Goal: Information Seeking & Learning: Find specific fact

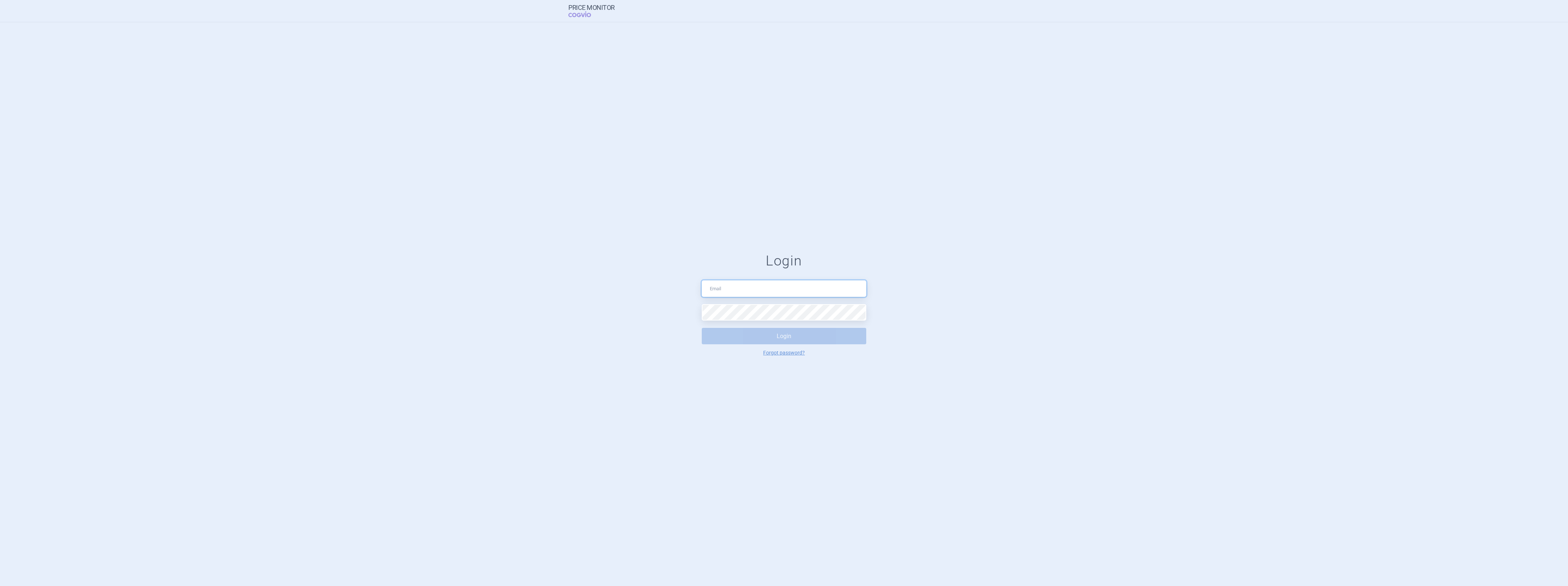
click at [759, 282] on input "text" at bounding box center [784, 289] width 165 height 17
type input "[EMAIL_ADDRESS][DOMAIN_NAME]"
click at [778, 337] on button "Login" at bounding box center [784, 336] width 165 height 17
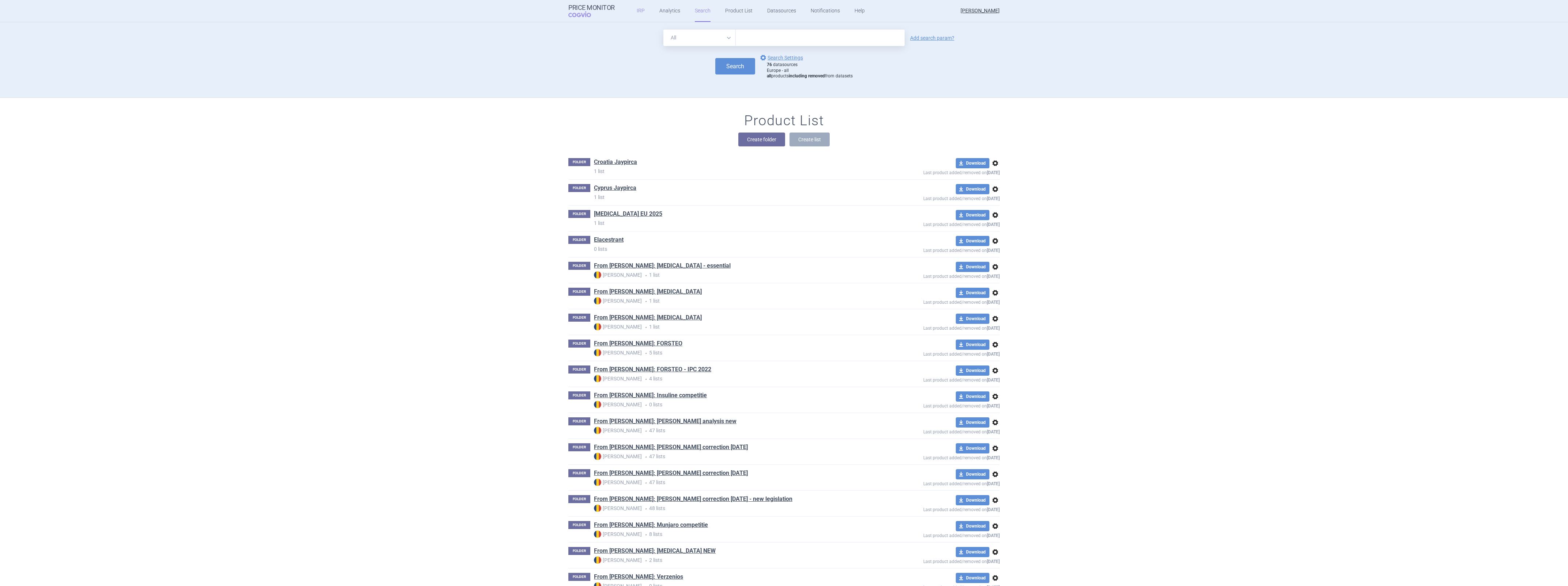
click at [640, 16] on link "IRP" at bounding box center [641, 11] width 8 height 22
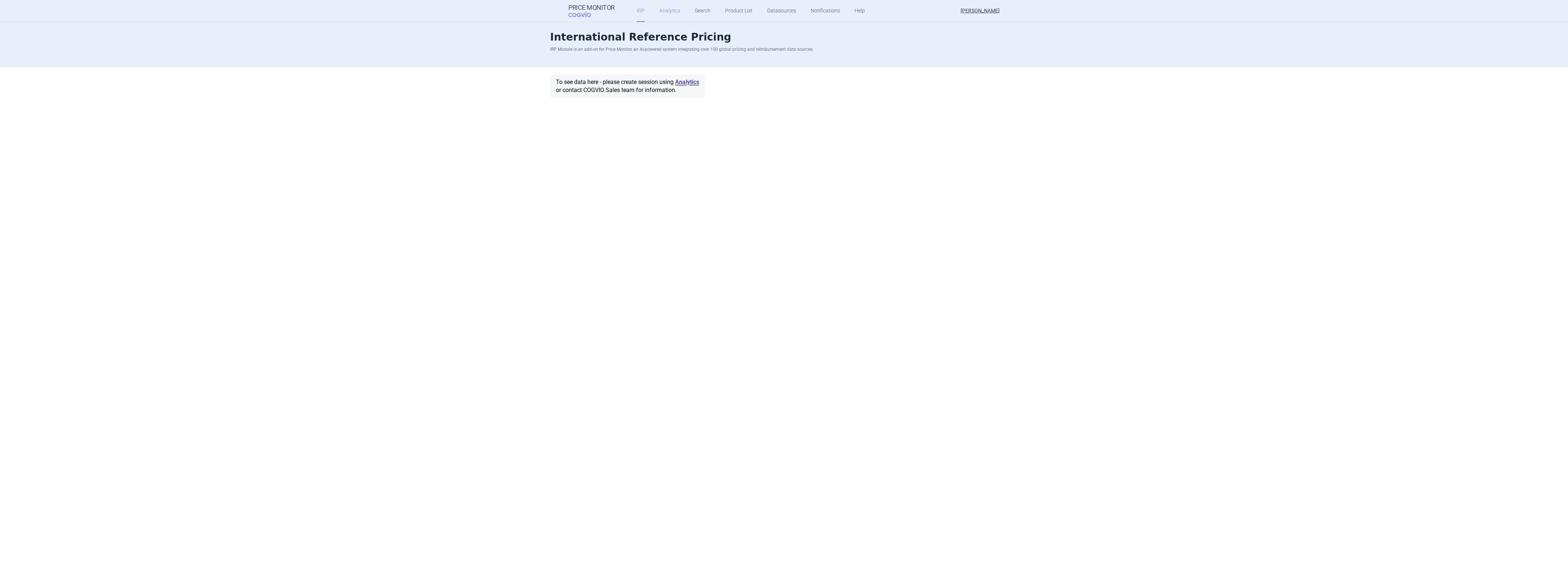
click at [663, 15] on link "Analytics" at bounding box center [669, 11] width 21 height 22
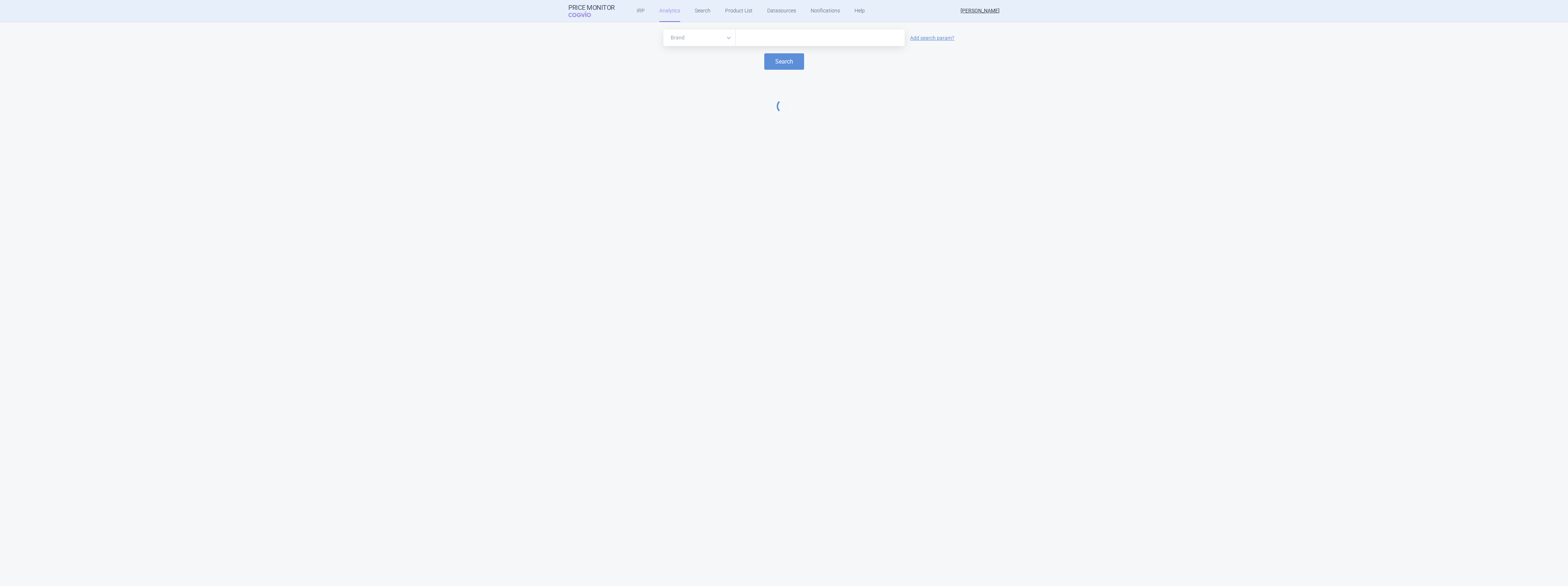
click at [767, 36] on input "text" at bounding box center [820, 37] width 162 height 9
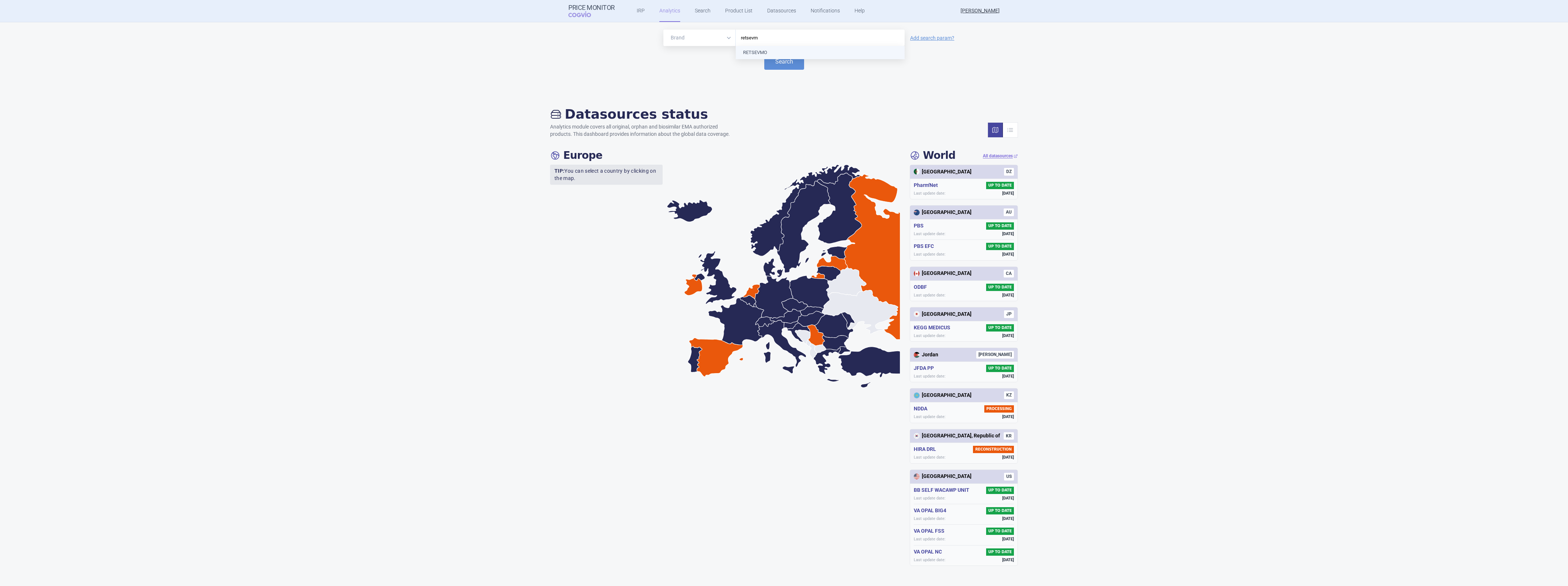
type input "retsevmo"
click at [781, 64] on button "Search" at bounding box center [784, 61] width 40 height 17
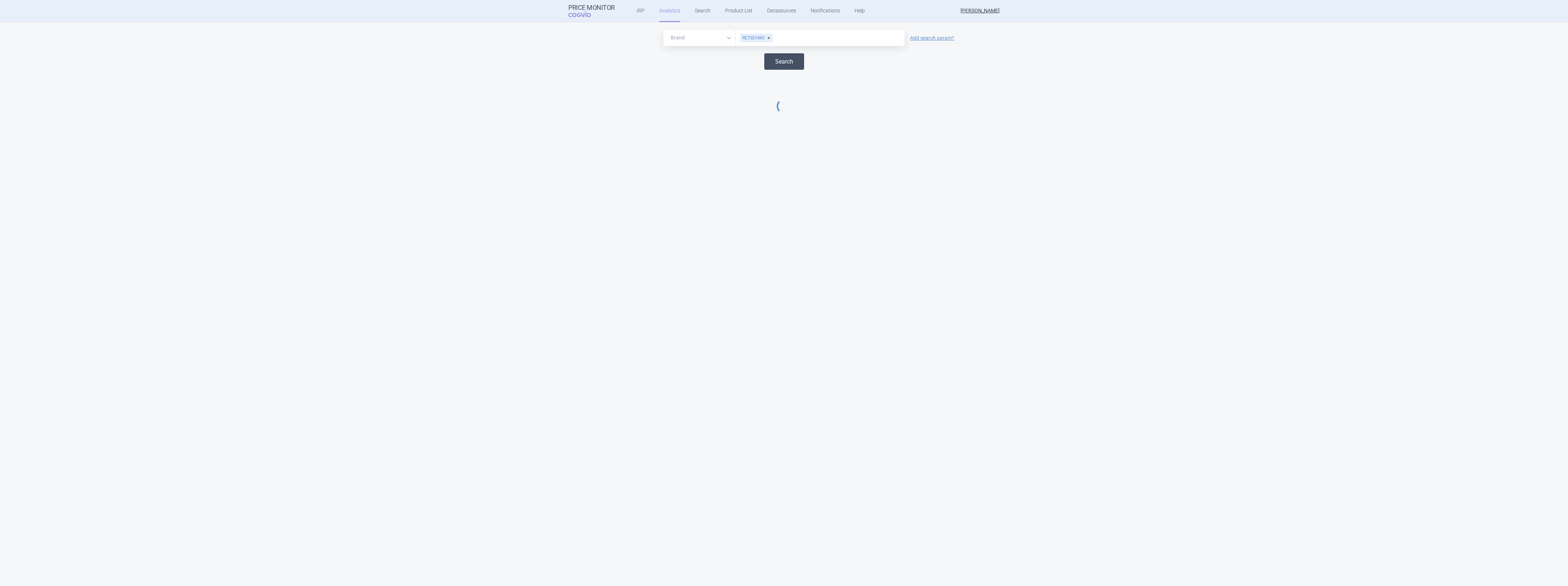
select select "EUR"
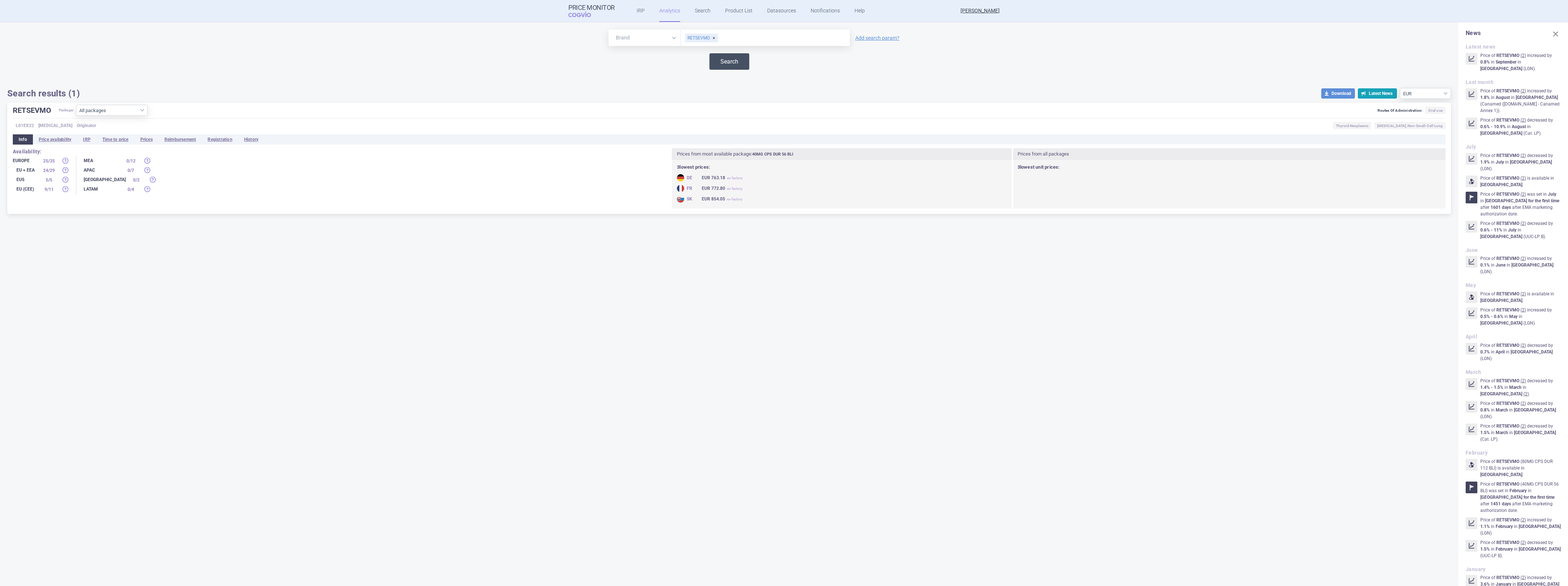
click at [741, 64] on button "Search" at bounding box center [729, 61] width 40 height 17
click at [63, 140] on li "Price availability" at bounding box center [55, 139] width 45 height 10
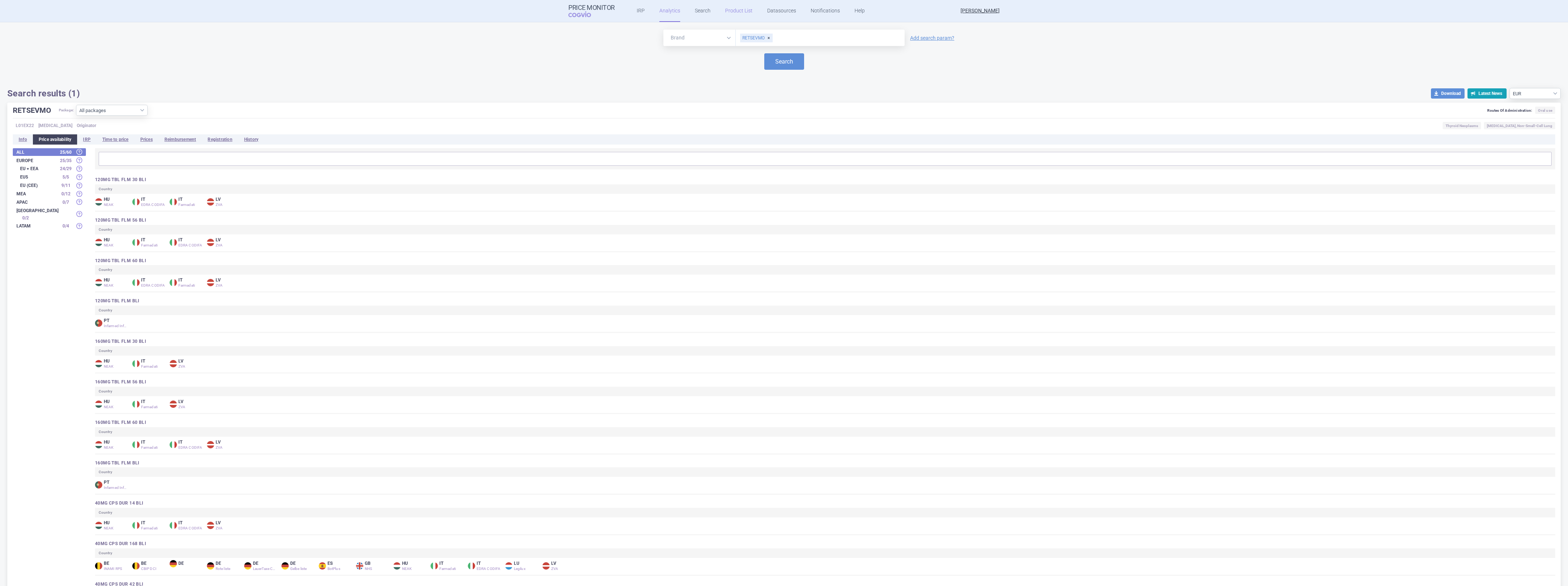
click at [725, 8] on link "Product List" at bounding box center [738, 11] width 27 height 22
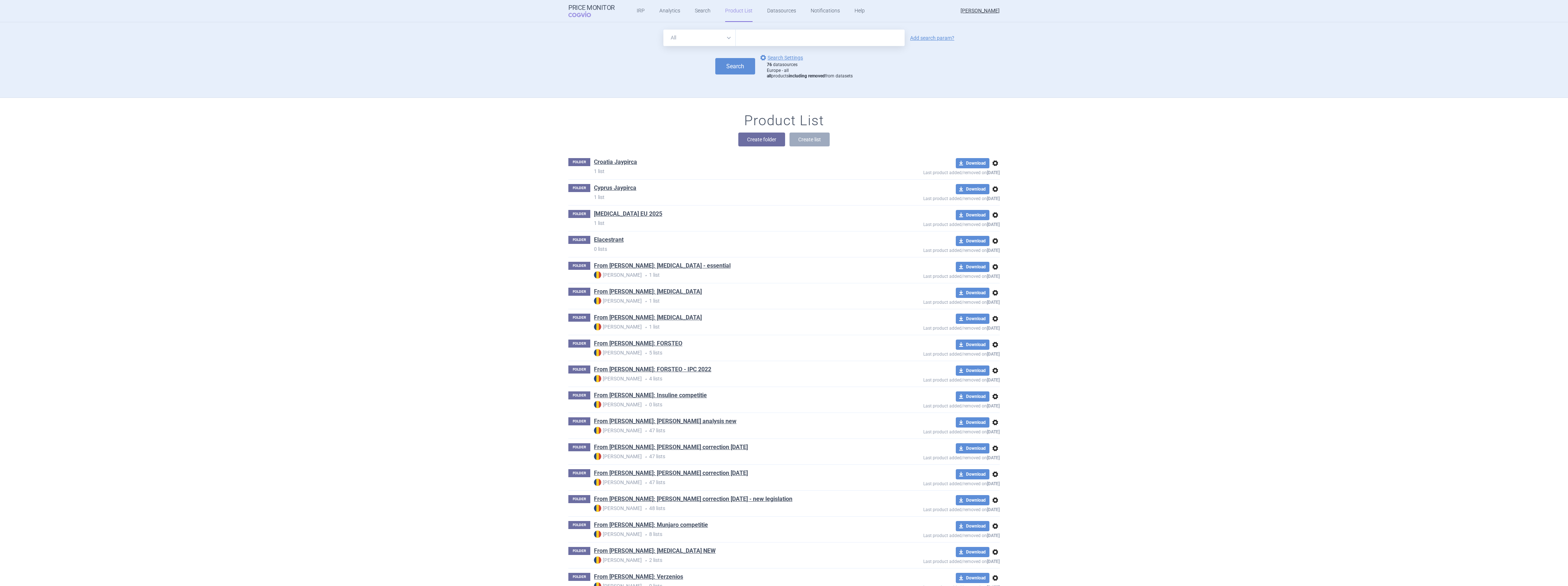
scroll to position [75, 0]
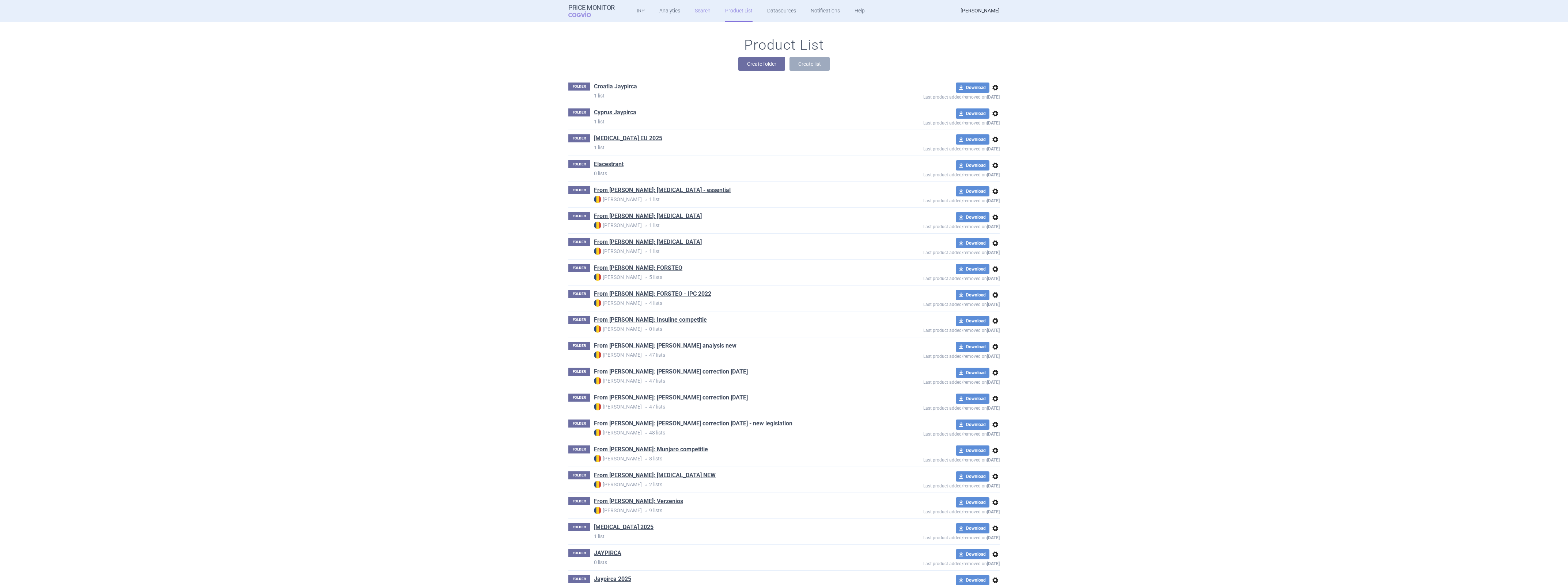
click at [700, 12] on link "Search" at bounding box center [702, 11] width 16 height 22
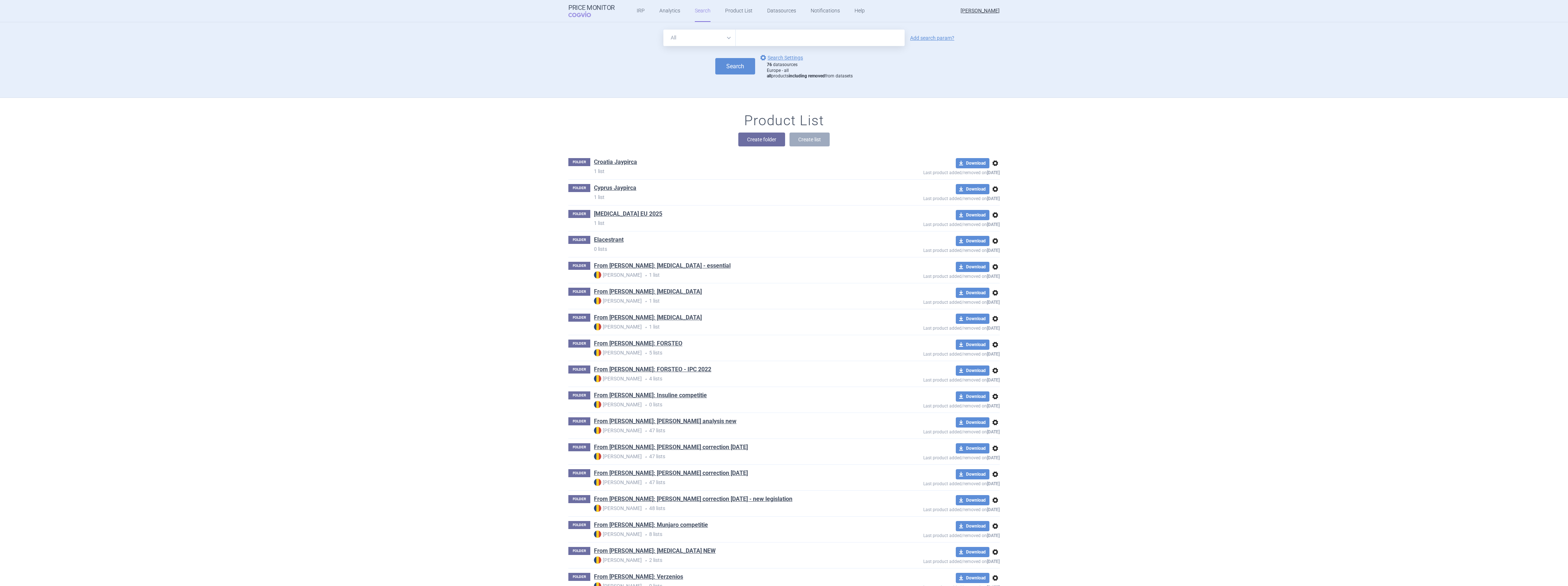
click at [765, 36] on input "text" at bounding box center [820, 38] width 169 height 17
type input "retsevmo"
click at [726, 60] on button "Search" at bounding box center [736, 66] width 40 height 17
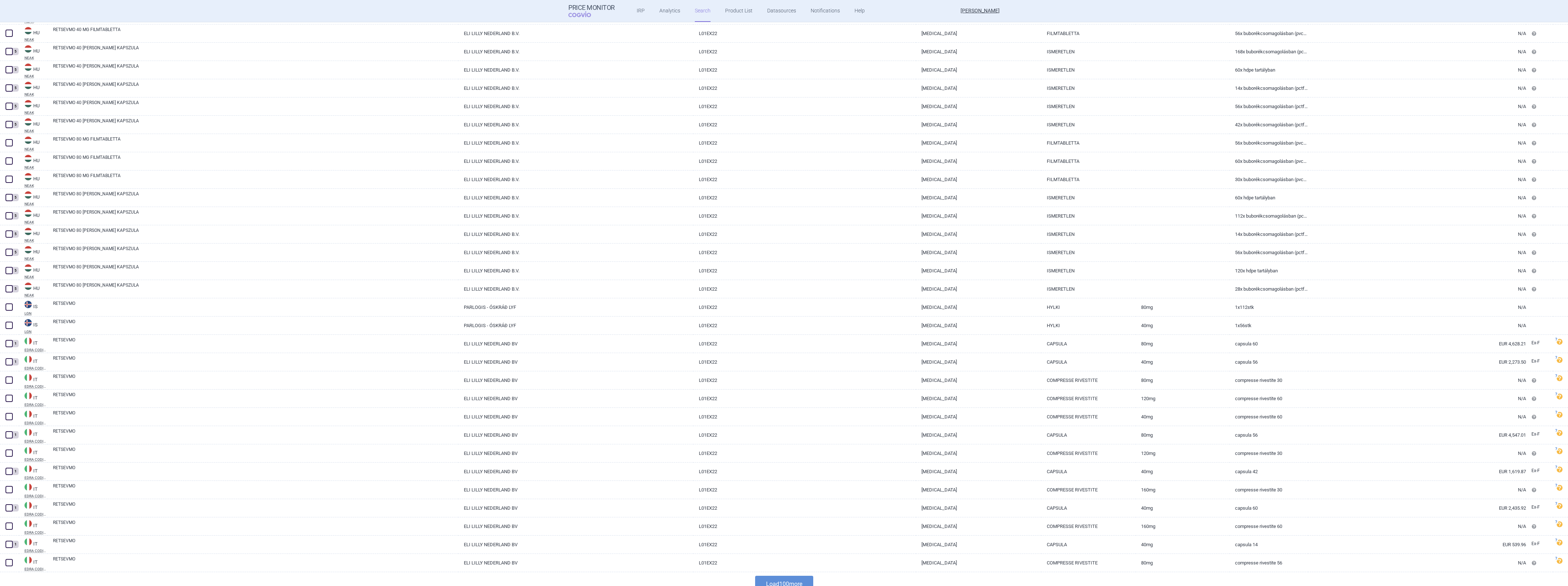
scroll to position [1425, 0]
click at [763, 572] on button "Load 100 more" at bounding box center [784, 574] width 58 height 17
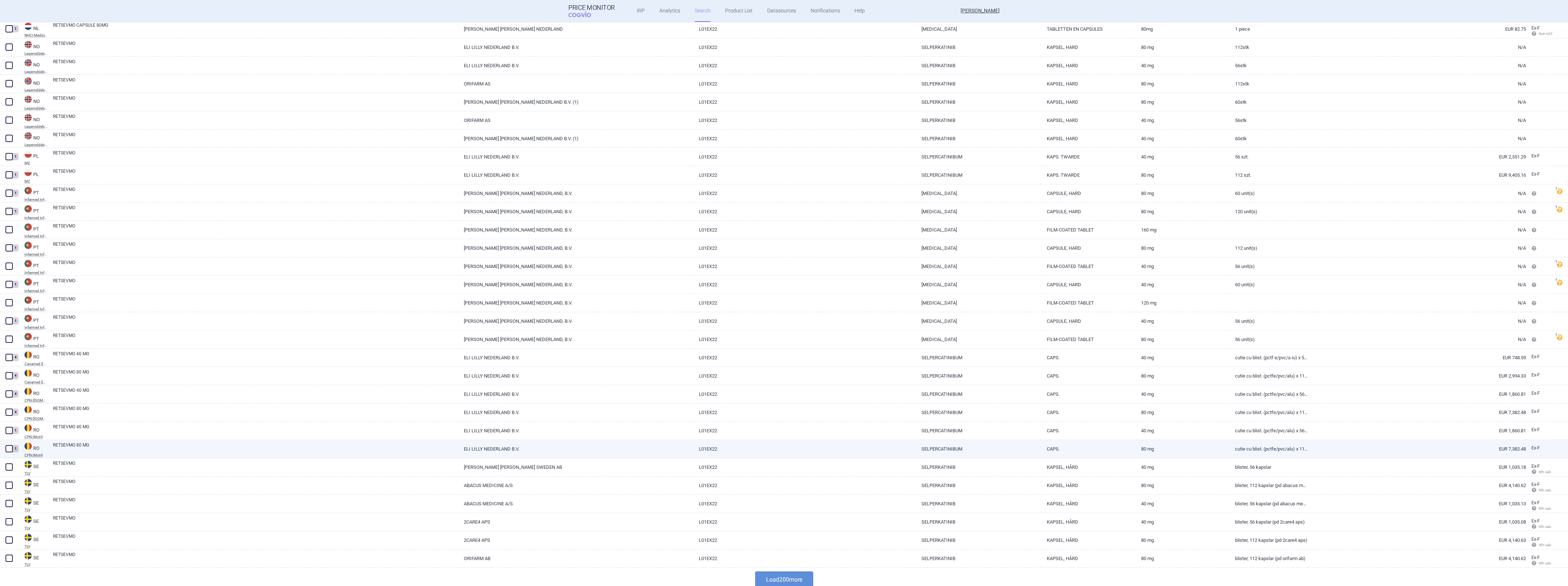
scroll to position [3251, 0]
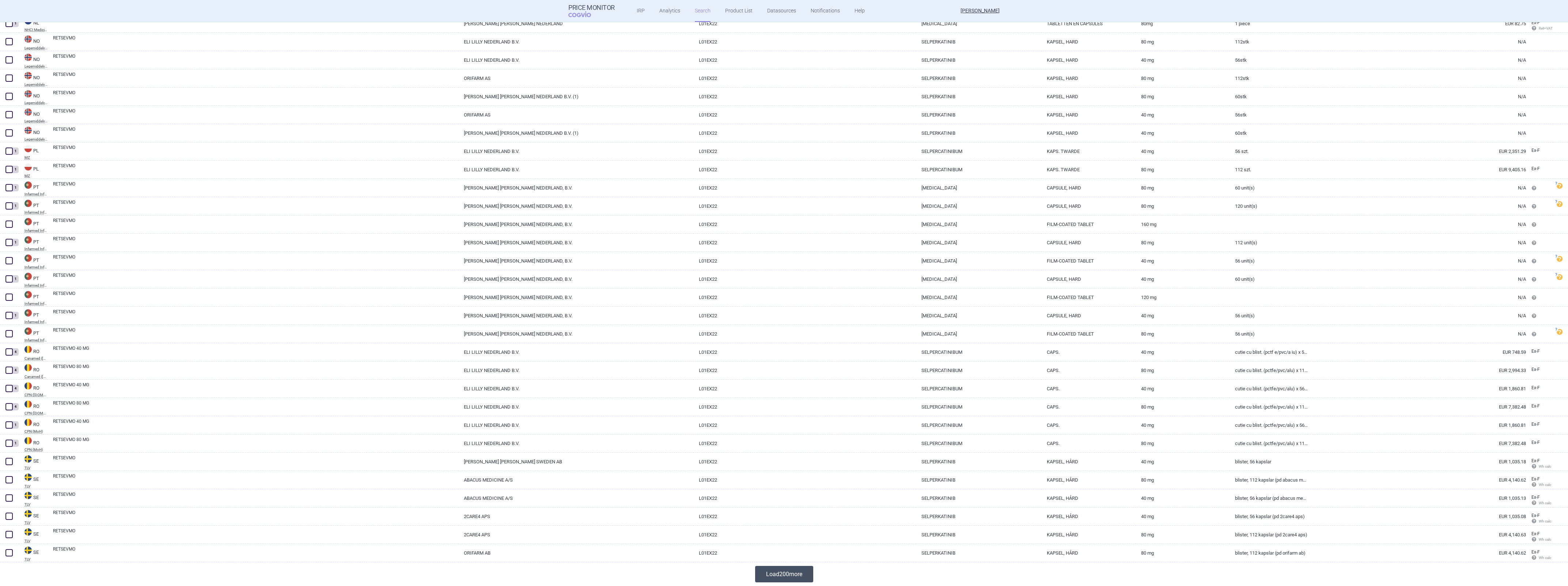
click at [778, 569] on button "Load 200 more" at bounding box center [784, 574] width 58 height 17
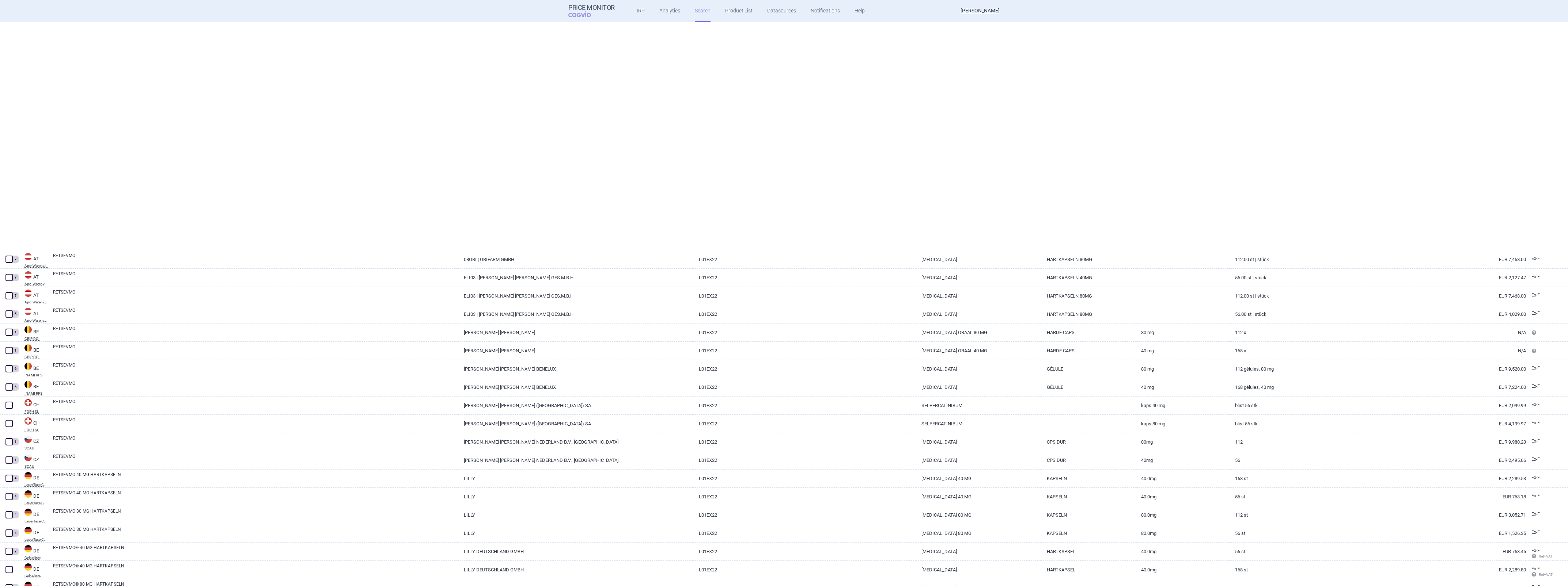
scroll to position [0, 0]
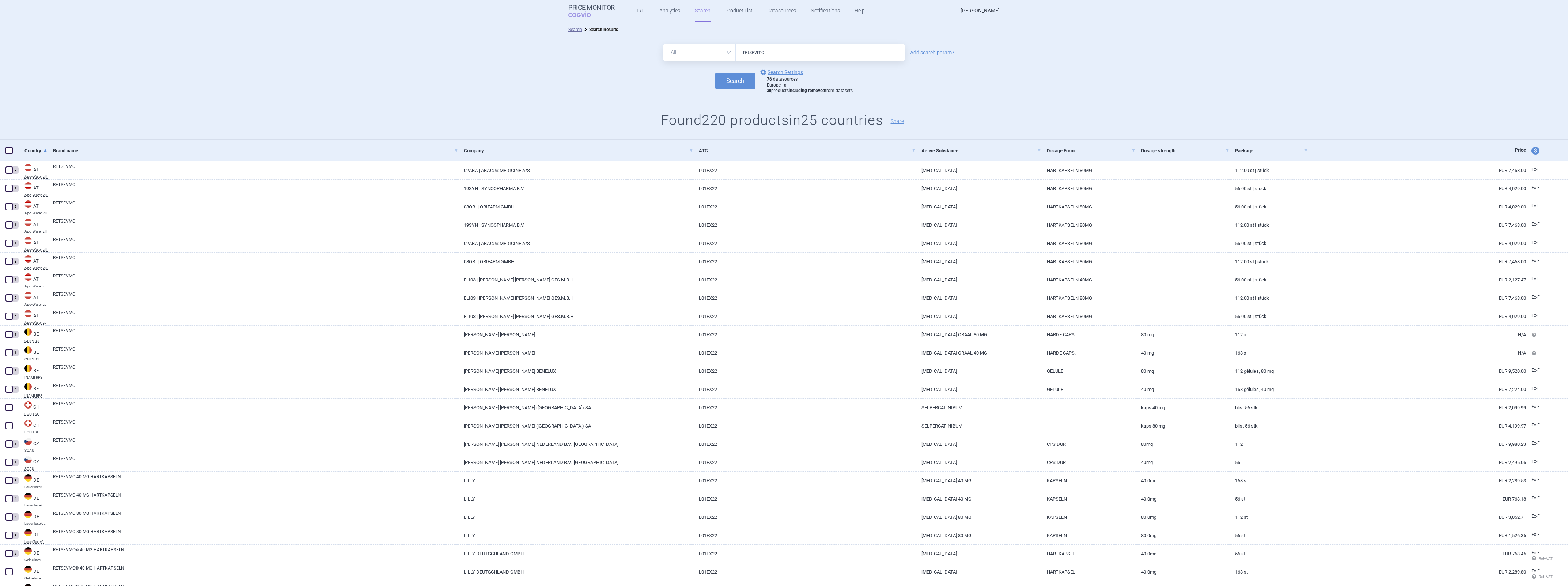
click at [398, 94] on div "All Brand Name ATC Company Active Substance Country Newer than retsevmo Add sea…" at bounding box center [784, 89] width 1568 height 103
click at [779, 71] on link "options Search Settings" at bounding box center [780, 72] width 44 height 9
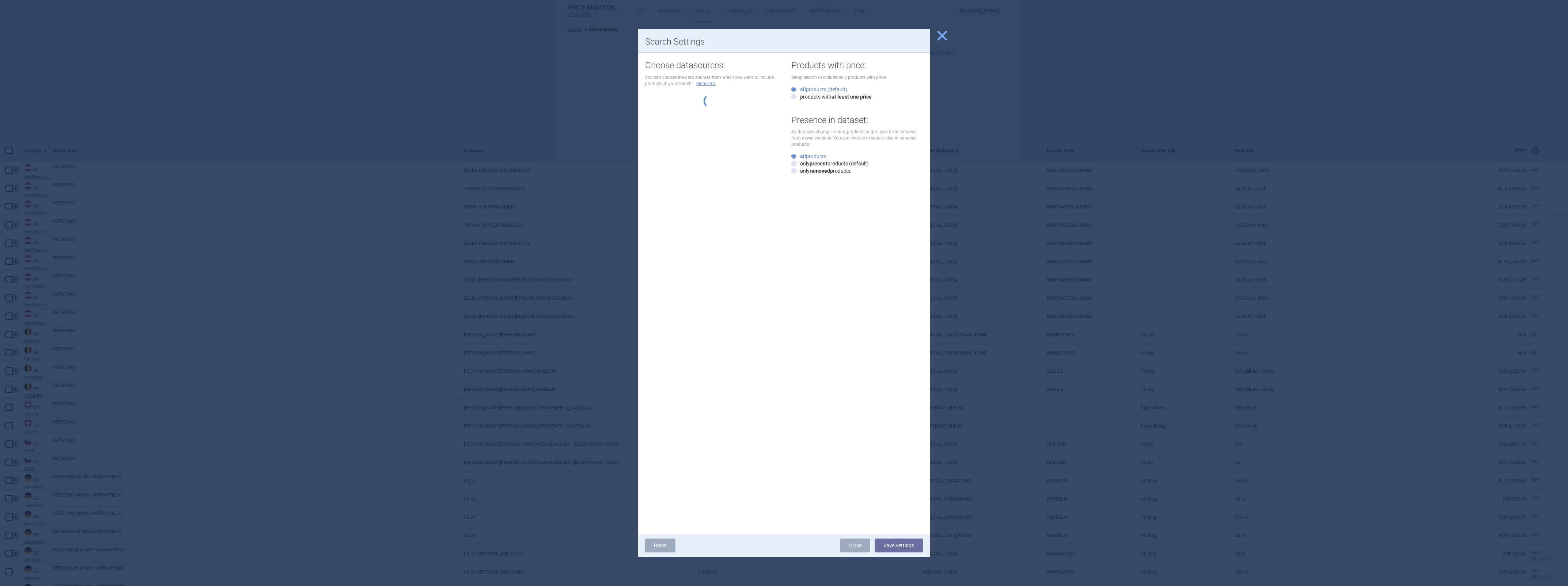
select select "df38670d-62bb-4aa9-aeea-790e65b9b508"
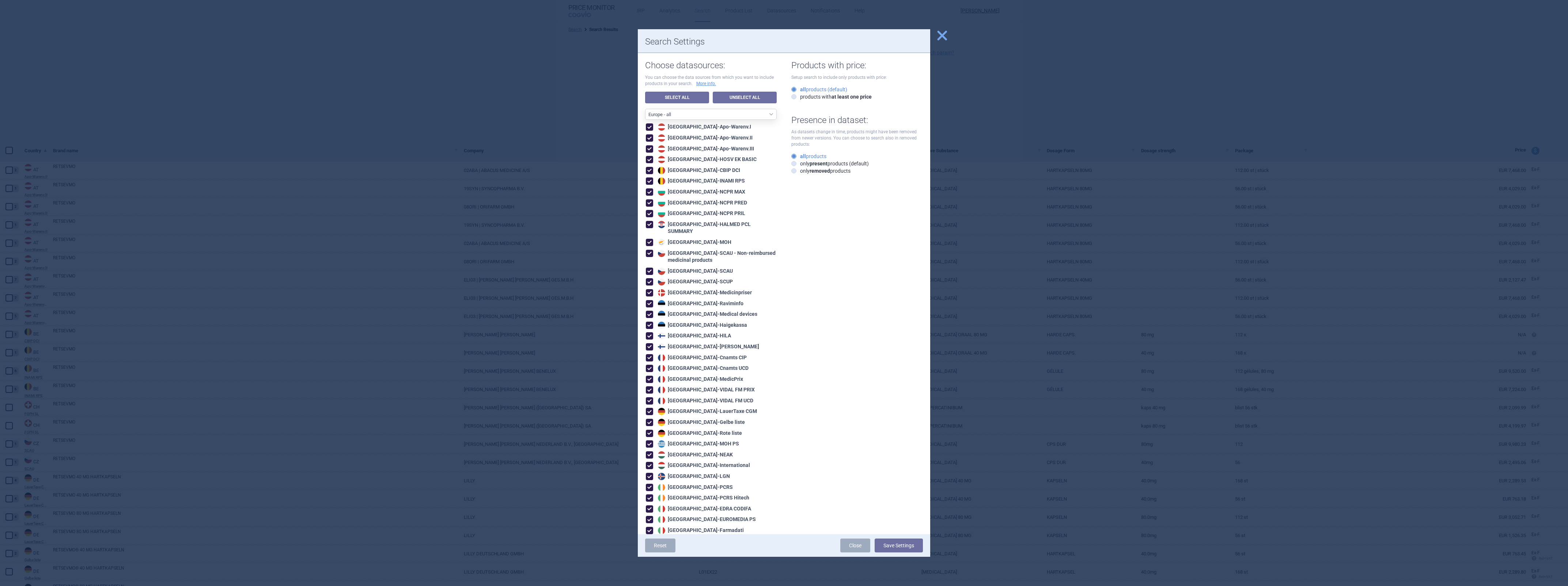
click at [940, 41] on span "close" at bounding box center [942, 35] width 12 height 12
